Goal: Task Accomplishment & Management: Complete application form

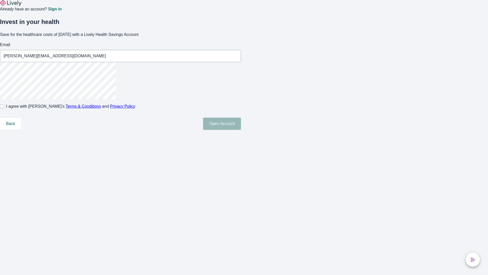
click at [4, 108] on input "I agree with Lively’s Terms & Conditions and Privacy Policy" at bounding box center [2, 106] width 4 height 4
checkbox input "true"
click at [241, 130] on button "Open Account" at bounding box center [222, 123] width 38 height 12
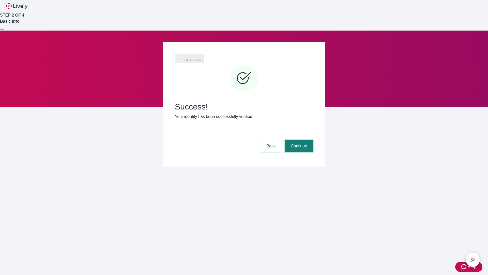
click at [298, 140] on button "Continue" at bounding box center [299, 146] width 28 height 12
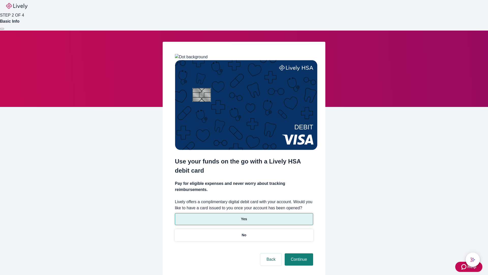
click at [244, 216] on p "Yes" at bounding box center [244, 218] width 6 height 5
click at [298, 253] on button "Continue" at bounding box center [299, 259] width 28 height 12
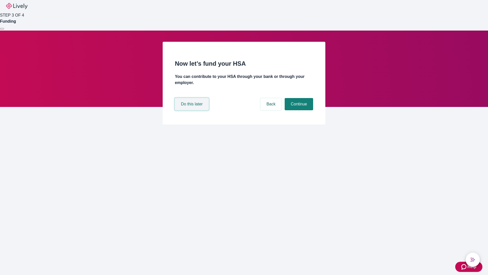
click at [192, 110] on button "Do this later" at bounding box center [192, 104] width 34 height 12
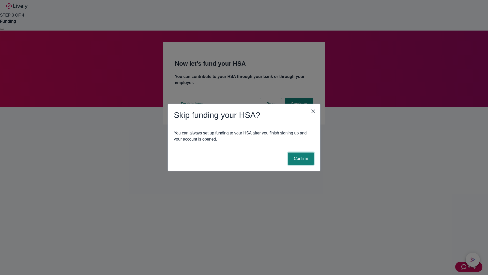
click at [300, 158] on button "Confirm" at bounding box center [301, 158] width 26 height 12
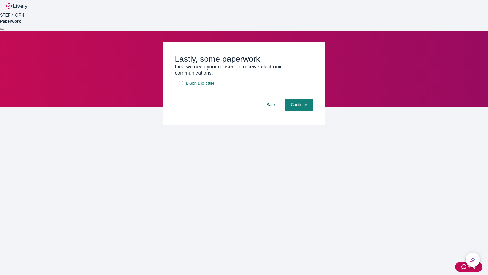
click at [181, 85] on input "E-Sign Disclosure" at bounding box center [181, 83] width 4 height 4
checkbox input "true"
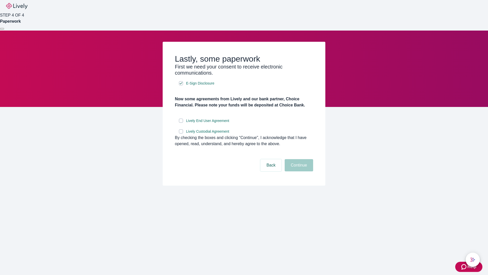
click at [181, 123] on input "Lively End User Agreement" at bounding box center [181, 120] width 4 height 4
checkbox input "true"
click at [181, 133] on input "Lively Custodial Agreement" at bounding box center [181, 131] width 4 height 4
checkbox input "true"
click at [298, 171] on button "Continue" at bounding box center [299, 165] width 28 height 12
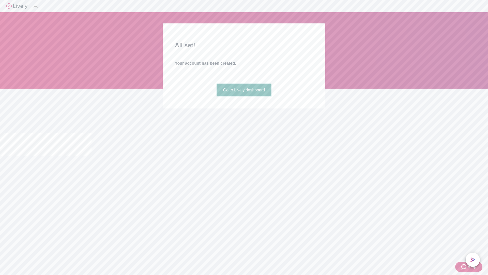
click at [244, 96] on link "Go to Lively dashboard" at bounding box center [244, 90] width 54 height 12
